Goal: Transaction & Acquisition: Obtain resource

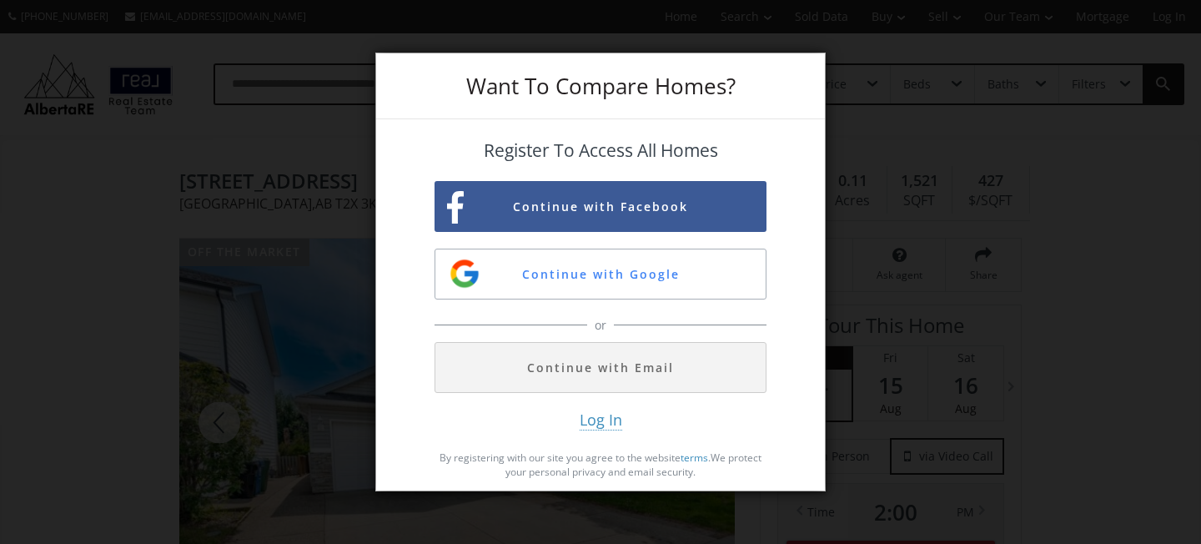
click at [1026, 205] on div "Want To Compare Homes? Register To Access All Homes Continue with Facebook Cont…" at bounding box center [600, 272] width 1201 height 544
click at [688, 274] on button "Continue with Google" at bounding box center [600, 273] width 332 height 51
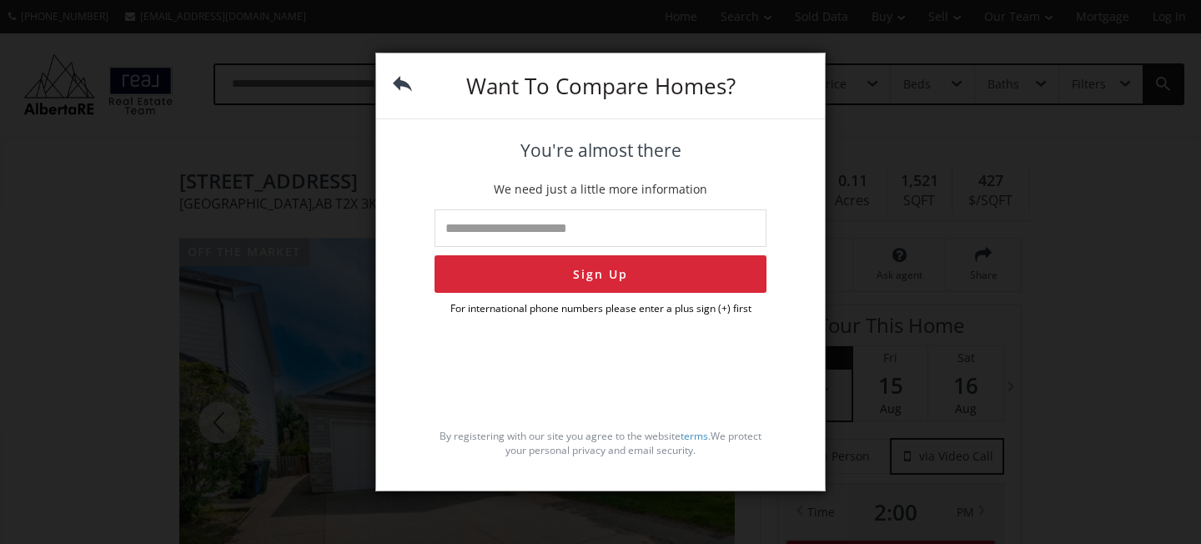
click at [935, 323] on div "Want To Compare Homes? You're almost there We need just a little more informati…" at bounding box center [600, 272] width 1201 height 544
click at [398, 81] on img at bounding box center [402, 83] width 19 height 19
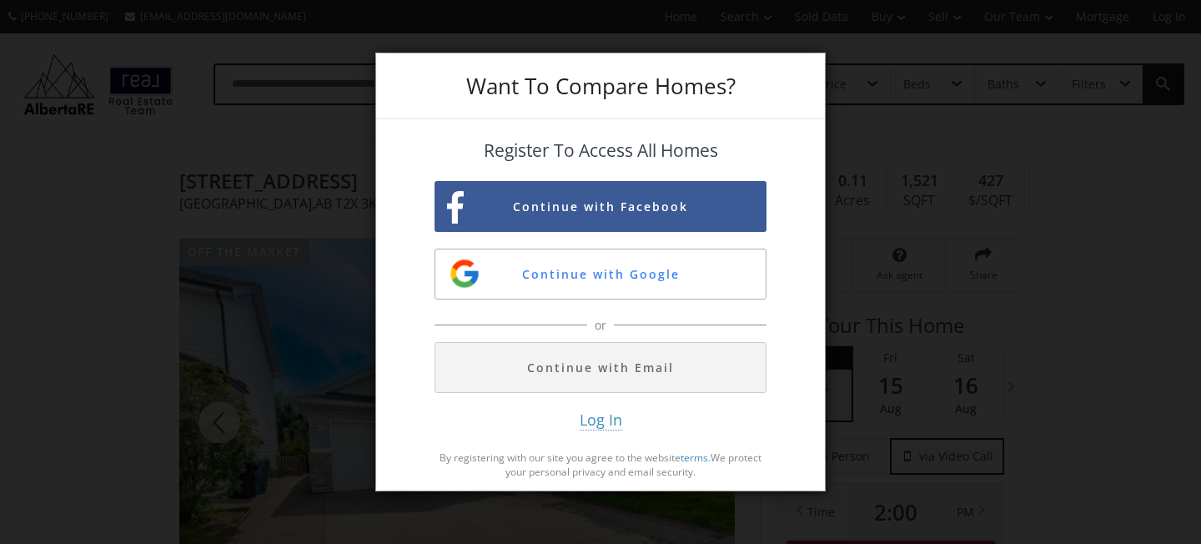
click at [398, 81] on div "Want To Compare Homes?" at bounding box center [600, 86] width 449 height 66
click at [313, 153] on div "Want To Compare Homes? Register To Access All Homes Continue with Facebook Cont…" at bounding box center [600, 272] width 1201 height 544
